Goal: Task Accomplishment & Management: Manage account settings

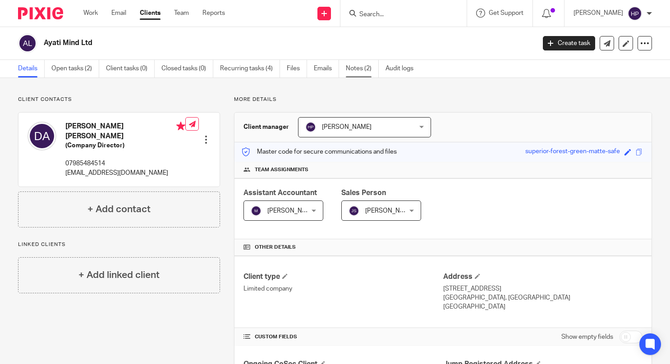
click at [360, 66] on link "Notes (2)" at bounding box center [362, 69] width 33 height 18
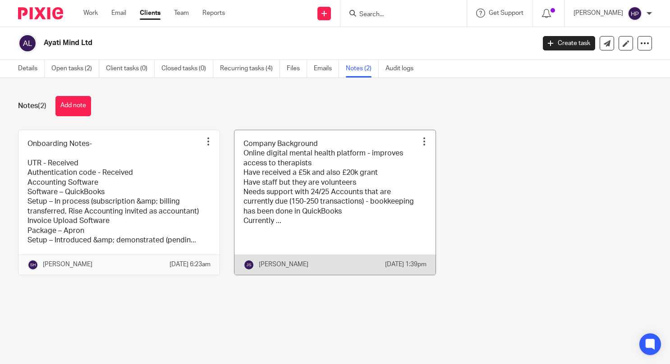
click at [300, 182] on link at bounding box center [334, 202] width 201 height 145
